Goal: Information Seeking & Learning: Learn about a topic

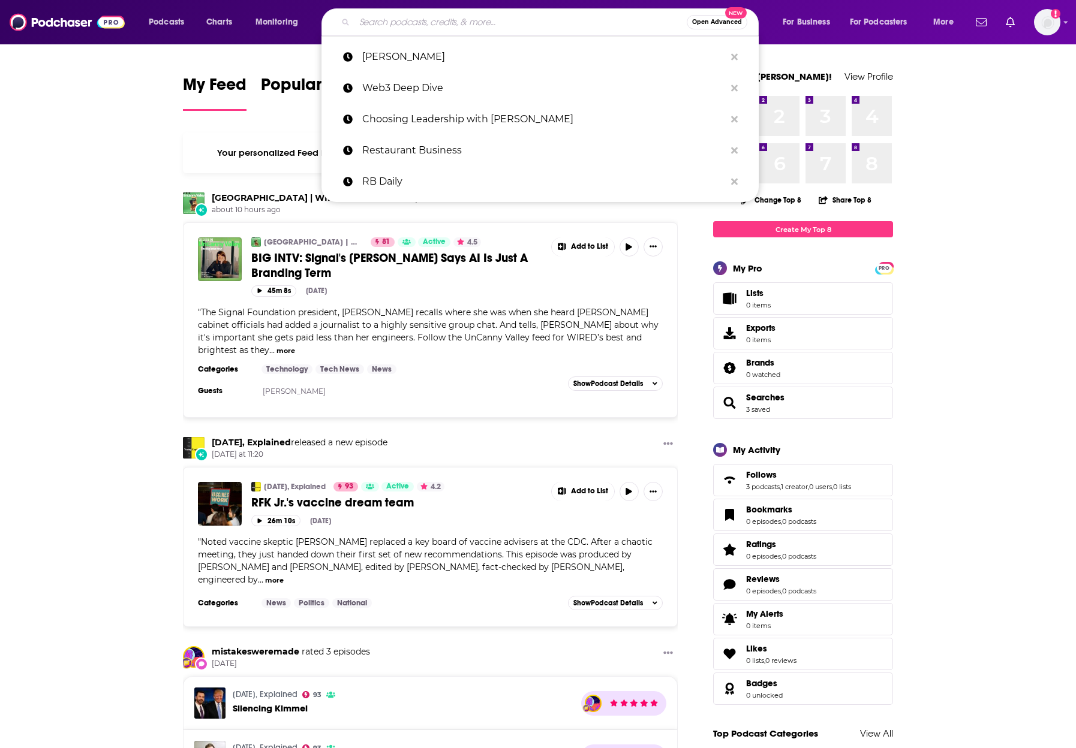
click at [535, 24] on input "Search podcasts, credits, & more..." at bounding box center [520, 22] width 332 height 19
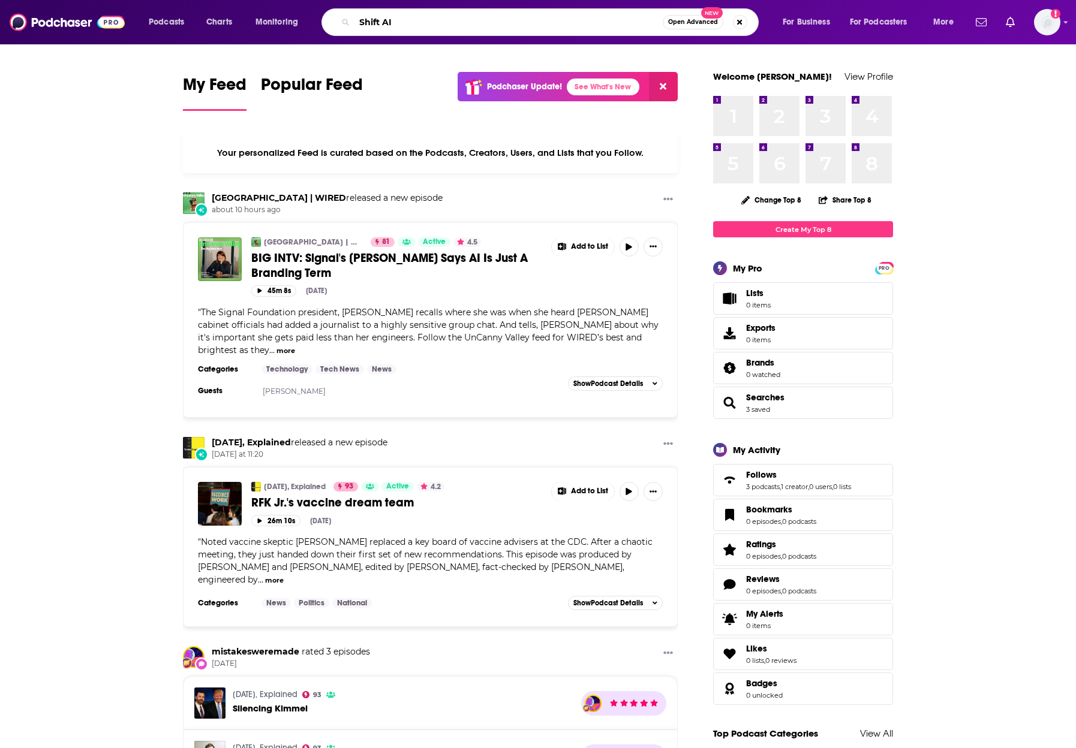
type input "Shift AI"
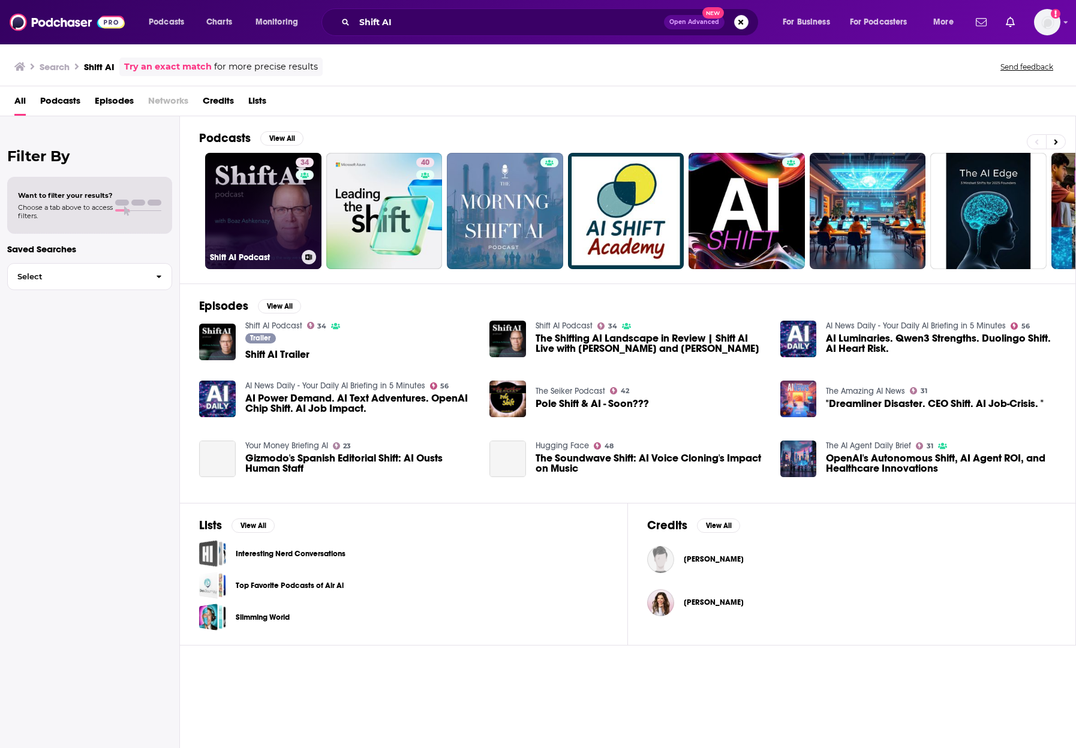
click at [261, 171] on link "34 Shift AI Podcast" at bounding box center [263, 211] width 116 height 116
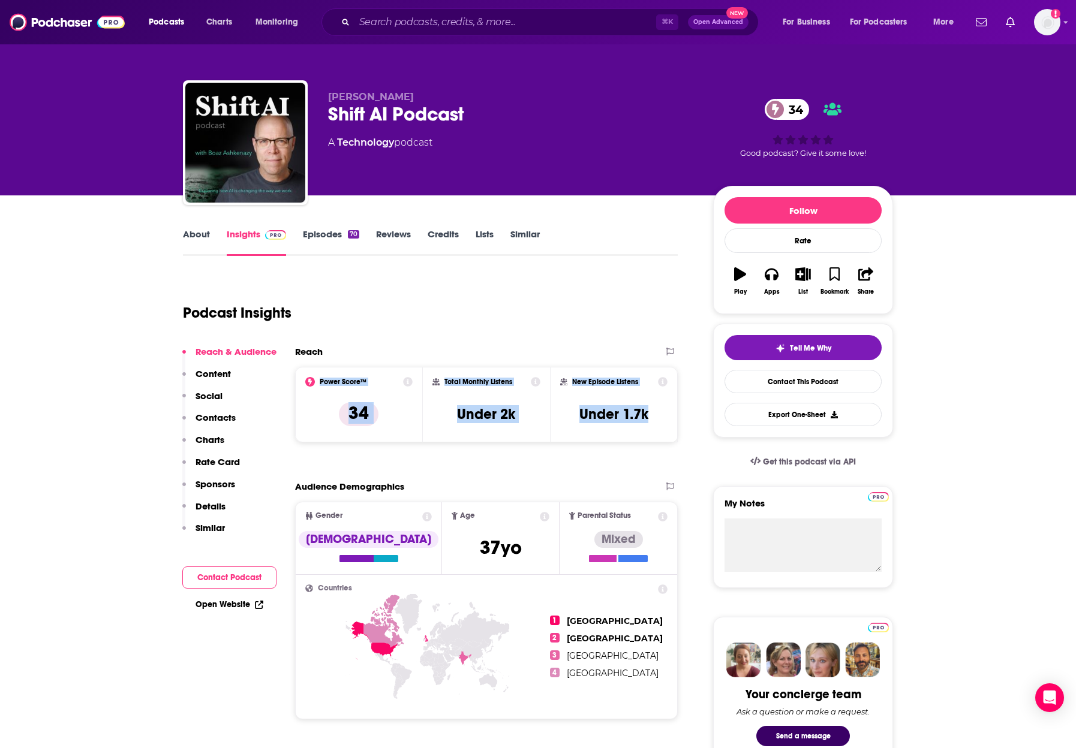
drag, startPoint x: 309, startPoint y: 381, endPoint x: 674, endPoint y: 424, distance: 367.7
click at [674, 424] on div "Power Score™ 34 Total Monthly Listens Under 2k New Episode Listens Under 1.7k" at bounding box center [486, 405] width 382 height 76
copy div "Power Score™ 34 Total Monthly Listens Under 2k New Episode Listens Under 1.7k"
click at [518, 413] on div "Total Monthly Listens Under 2k" at bounding box center [486, 404] width 109 height 55
drag, startPoint x: 425, startPoint y: 373, endPoint x: 665, endPoint y: 411, distance: 243.4
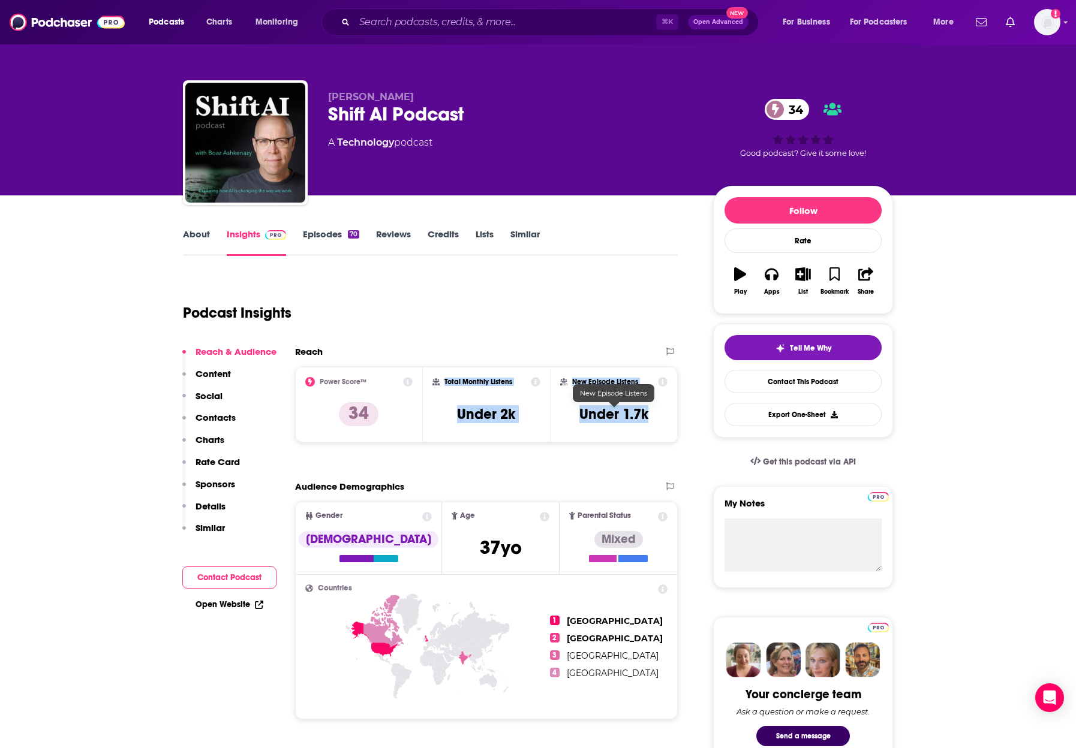
click at [665, 411] on div "Power Score™ 34 Total Monthly Listens Under 2k New Episode Listens Under 1.7k" at bounding box center [486, 405] width 382 height 76
copy div "Total Monthly Listens Under 2k New Episode Listens Under 1.7k"
